Goal: Use online tool/utility: Utilize a website feature to perform a specific function

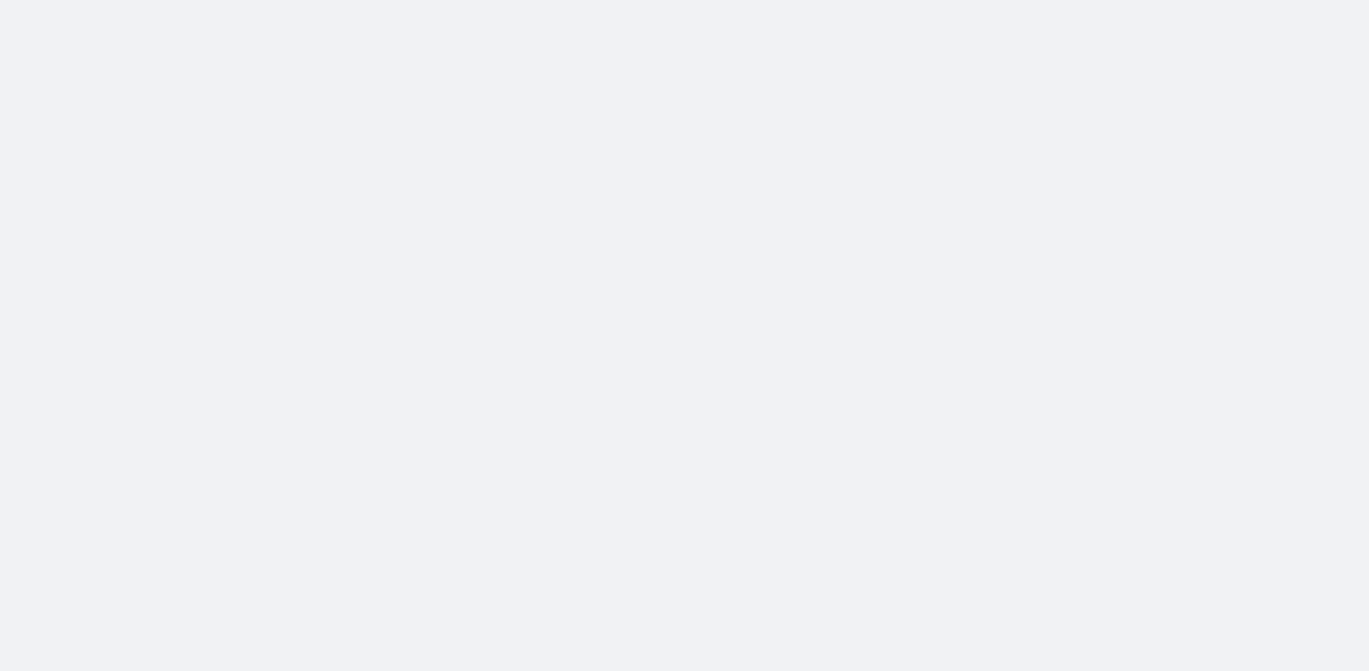
click at [1311, 268] on body at bounding box center [684, 335] width 1369 height 671
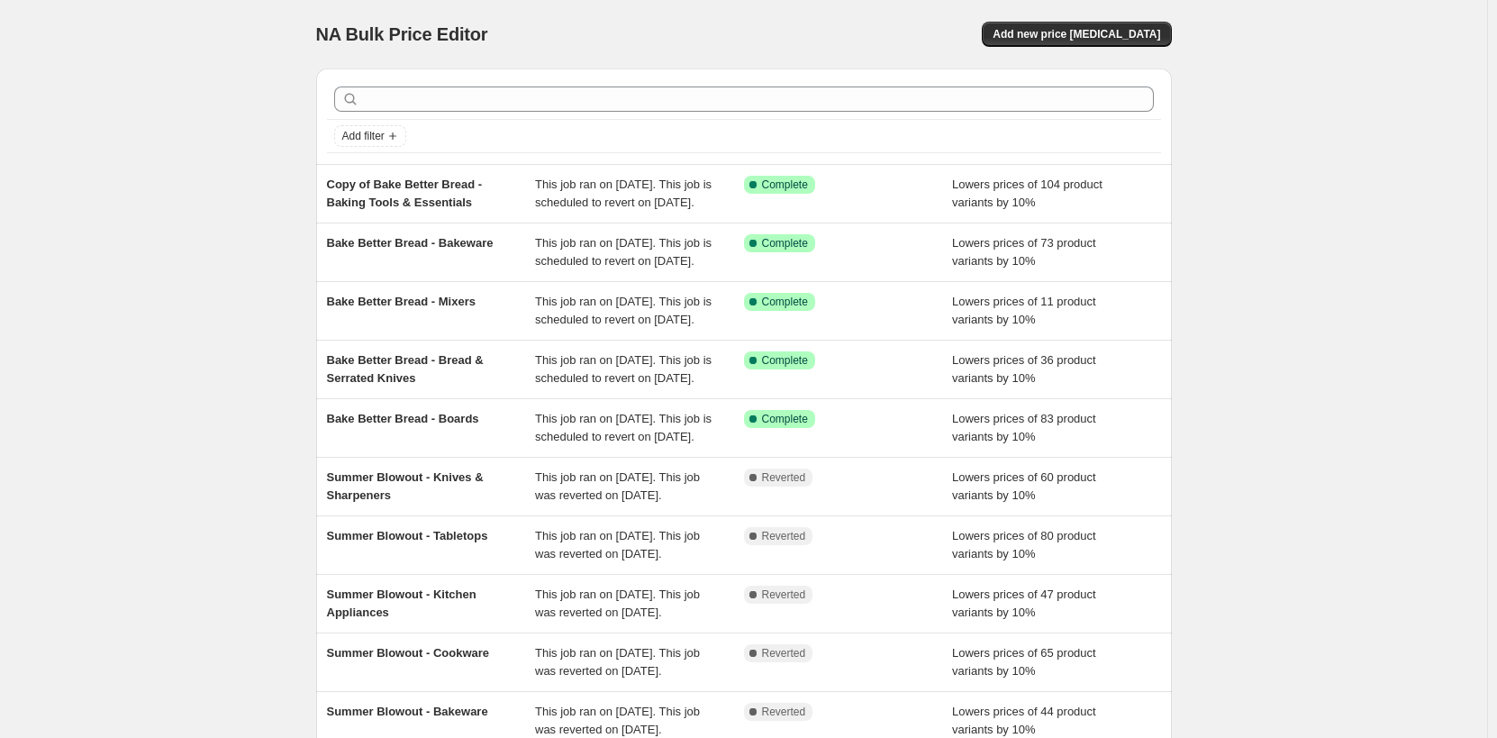
click at [1320, 172] on div "NA Bulk Price Editor. This page is ready NA Bulk Price Editor Add new price [ME…" at bounding box center [743, 464] width 1487 height 928
click at [1345, 378] on div "NA Bulk Price Editor. This page is ready NA Bulk Price Editor Add new price [ME…" at bounding box center [743, 464] width 1487 height 928
click at [1403, 334] on div "NA Bulk Price Editor. This page is ready NA Bulk Price Editor Add new price [ME…" at bounding box center [743, 464] width 1487 height 928
